Goal: Task Accomplishment & Management: Manage account settings

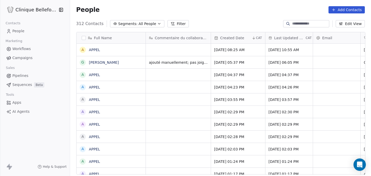
scroll to position [155, 302]
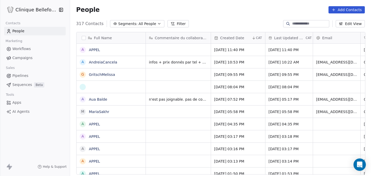
click at [201, 78] on div "grid" at bounding box center [178, 74] width 65 height 12
click at [191, 74] on div "grid" at bounding box center [178, 74] width 65 height 12
click at [197, 76] on div "grid" at bounding box center [178, 74] width 65 height 12
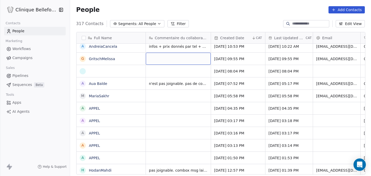
click at [187, 57] on div "grid" at bounding box center [178, 59] width 65 height 12
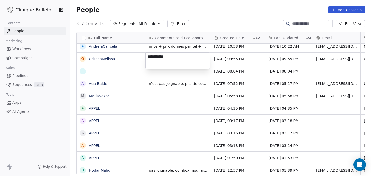
type textarea "**********"
click at [244, 56] on html "Clinique Bellefontaine Contacts People Marketing Workflows Campaigns Sales Pipe…" at bounding box center [185, 88] width 371 height 176
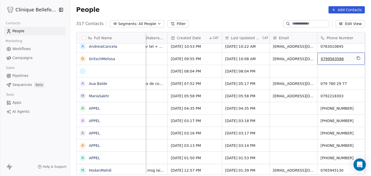
scroll to position [0, 91]
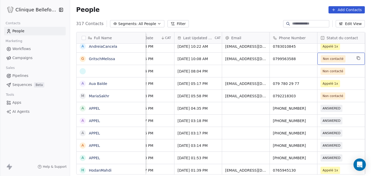
click at [332, 59] on span "Non contacté" at bounding box center [333, 58] width 21 height 5
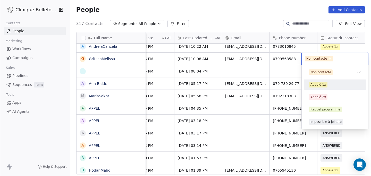
click at [319, 84] on div "Appelé 1x" at bounding box center [318, 84] width 15 height 5
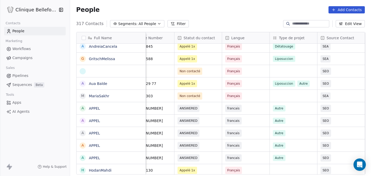
scroll to position [0, 283]
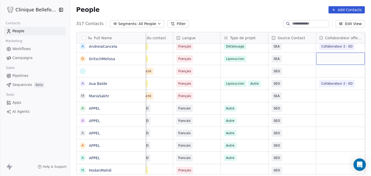
click at [342, 59] on div "grid" at bounding box center [340, 59] width 49 height 12
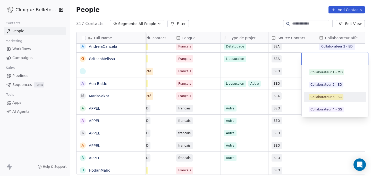
click at [331, 96] on div "Collaborateur 3 - SC" at bounding box center [326, 97] width 31 height 5
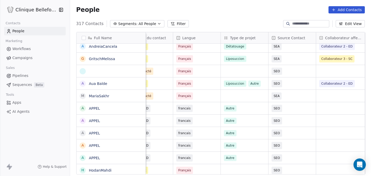
scroll to position [0, 331]
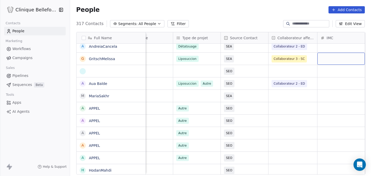
click at [345, 61] on div "grid" at bounding box center [341, 59] width 47 height 12
type input "****"
click at [313, 60] on html "Clinique Bellefontaine Contacts People Marketing Workflows Campaigns Sales Pipe…" at bounding box center [185, 88] width 371 height 176
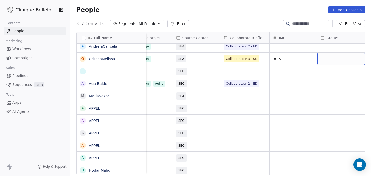
click at [332, 60] on div "grid" at bounding box center [341, 59] width 47 height 12
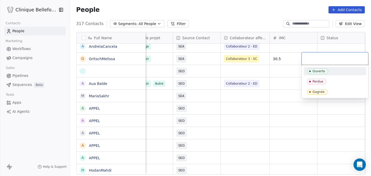
click at [315, 70] on div "Ouverte" at bounding box center [319, 71] width 13 height 4
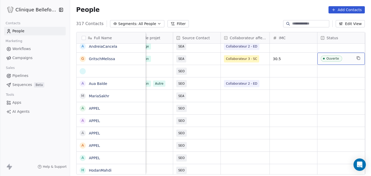
click at [334, 58] on div "Ouverte" at bounding box center [333, 59] width 13 height 4
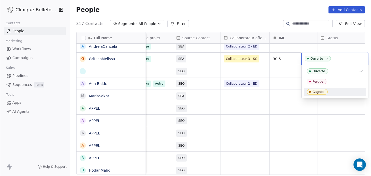
click at [314, 92] on div "Gagnée" at bounding box center [319, 92] width 12 height 4
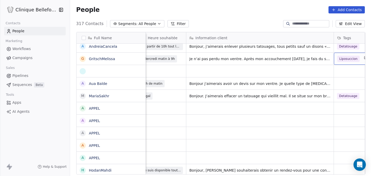
scroll to position [0, 697]
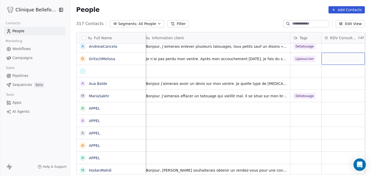
click at [345, 59] on div "grid" at bounding box center [343, 59] width 43 height 12
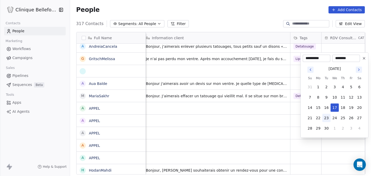
click at [327, 119] on button "23" at bounding box center [327, 118] width 8 height 8
type input "**********"
click at [346, 58] on input "********" at bounding box center [347, 58] width 26 height 5
type input "********"
click at [328, 116] on button "23" at bounding box center [327, 118] width 8 height 8
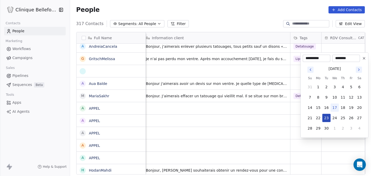
click at [327, 118] on button "23" at bounding box center [327, 118] width 8 height 8
click at [359, 50] on html "Clinique Bellefontaine Contacts People Marketing Workflows Campaigns Sales Pipe…" at bounding box center [185, 88] width 371 height 176
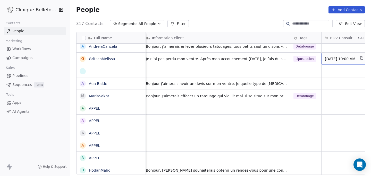
scroll to position [0, 755]
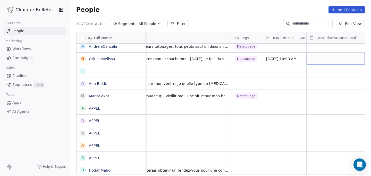
click at [330, 57] on div "grid" at bounding box center [336, 59] width 58 height 12
click at [330, 58] on div "grid" at bounding box center [336, 59] width 58 height 12
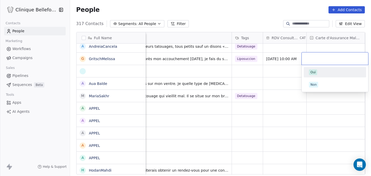
click at [313, 71] on div "Oui" at bounding box center [313, 72] width 5 height 5
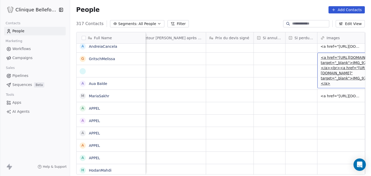
scroll to position [0, 1034]
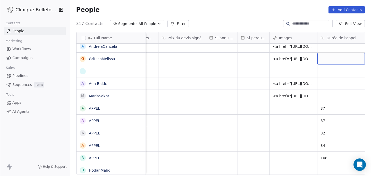
click at [329, 58] on div "grid" at bounding box center [341, 59] width 47 height 12
type textarea "******"
click at [332, 74] on html "Clinique Bellefontaine Contacts People Marketing Workflows Campaigns Sales Pipe…" at bounding box center [185, 88] width 371 height 176
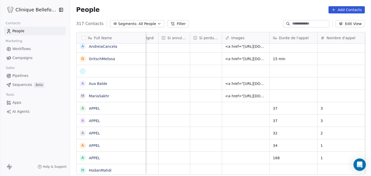
scroll to position [0, 1130]
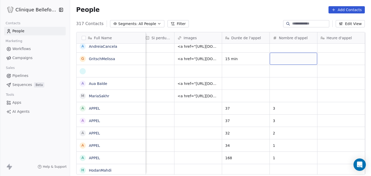
click at [303, 59] on div "grid" at bounding box center [293, 59] width 47 height 12
type input "*"
click at [333, 59] on html "Clinique Bellefontaine Contacts People Marketing Workflows Campaigns Sales Pipe…" at bounding box center [185, 88] width 371 height 176
click at [333, 59] on div "grid" at bounding box center [341, 59] width 47 height 12
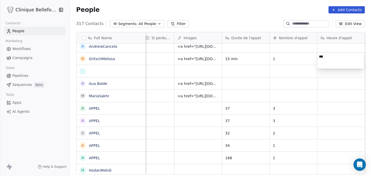
type textarea "****"
click at [335, 76] on html "Clinique Bellefontaine Contacts People Marketing Workflows Campaigns Sales Pipe…" at bounding box center [185, 88] width 371 height 176
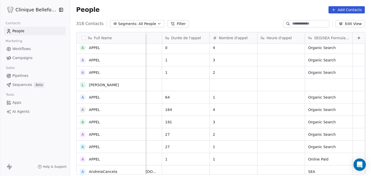
scroll to position [181, 0]
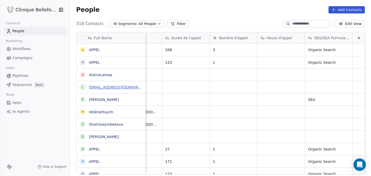
click at [118, 88] on link "[EMAIL_ADDRESS][DOMAIN_NAME]" at bounding box center [120, 87] width 63 height 4
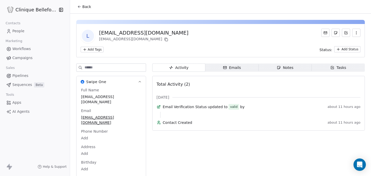
click at [86, 7] on span "Back" at bounding box center [87, 6] width 9 height 5
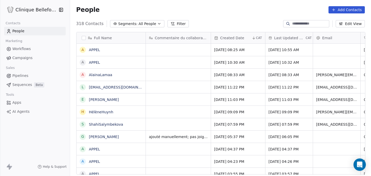
scroll to position [155, 302]
click at [165, 86] on div "grid" at bounding box center [178, 87] width 65 height 12
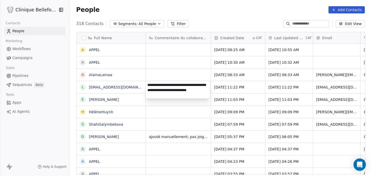
type textarea "**********"
click at [242, 88] on html "Clinique Bellefontaine Contacts People Marketing Workflows Campaigns Sales Pipe…" at bounding box center [185, 88] width 371 height 176
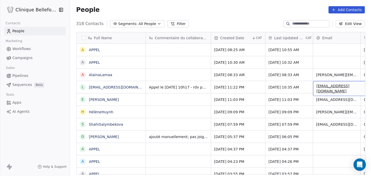
scroll to position [0, 43]
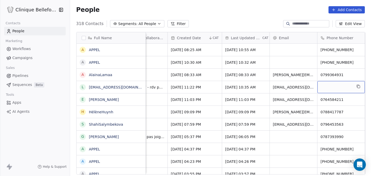
click at [331, 86] on div "grid" at bounding box center [341, 87] width 47 height 12
type input "**********"
click at [308, 90] on html "Clinique Bellefontaine Contacts People Marketing Workflows Campaigns Sales Pipe…" at bounding box center [185, 88] width 371 height 176
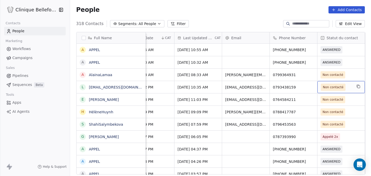
click at [331, 87] on span "Non contacté" at bounding box center [333, 87] width 21 height 5
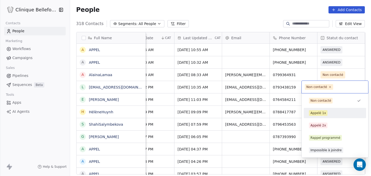
click at [313, 115] on div "Appelé 1x" at bounding box center [318, 113] width 15 height 5
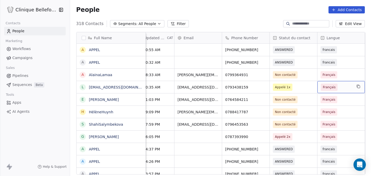
scroll to position [0, 186]
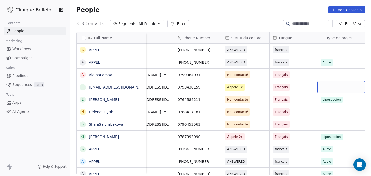
click at [342, 84] on div "grid" at bounding box center [341, 87] width 47 height 12
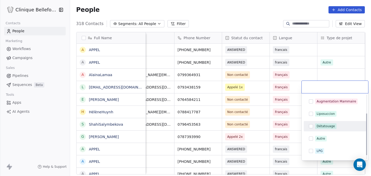
scroll to position [34, 0]
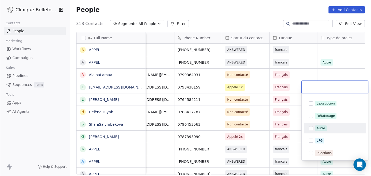
click at [312, 129] on button "Suggestions" at bounding box center [311, 128] width 4 height 4
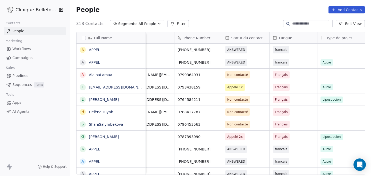
click at [285, 90] on html "Clinique Bellefontaine Contacts People Marketing Workflows Campaigns Sales Pipe…" at bounding box center [185, 88] width 371 height 176
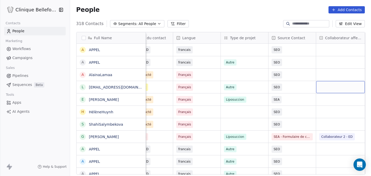
scroll to position [0, 331]
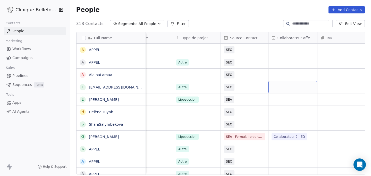
click at [305, 89] on div "grid" at bounding box center [293, 87] width 49 height 12
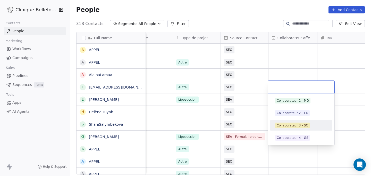
click at [289, 127] on div "Collaborateur 3 - SC" at bounding box center [292, 125] width 31 height 5
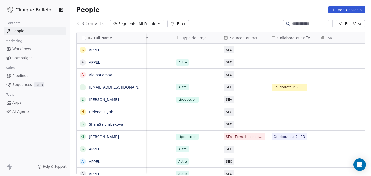
scroll to position [0, 379]
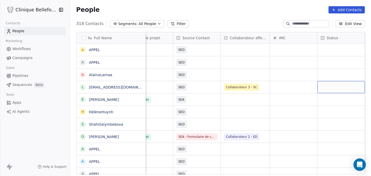
click at [333, 85] on div "grid" at bounding box center [341, 87] width 47 height 12
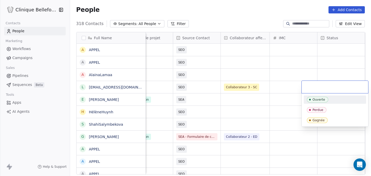
click at [318, 100] on div "Ouverte" at bounding box center [319, 100] width 13 height 4
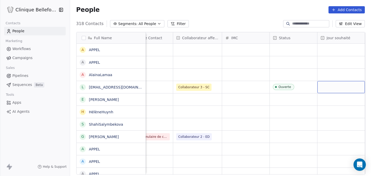
scroll to position [0, 474]
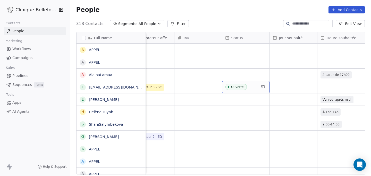
click at [247, 89] on span "Ouverte" at bounding box center [241, 87] width 31 height 6
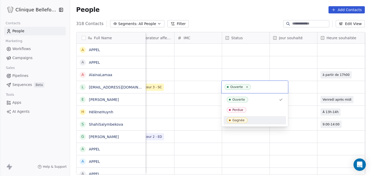
click at [237, 121] on div "Gagnée" at bounding box center [239, 120] width 12 height 4
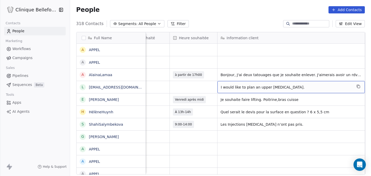
scroll to position [0, 653]
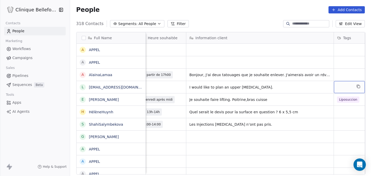
click at [341, 87] on div "grid" at bounding box center [349, 87] width 31 height 12
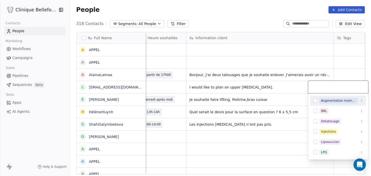
click at [294, 84] on html "Clinique Bellefontaine Contacts People Marketing Workflows Campaigns Sales Pipe…" at bounding box center [185, 88] width 371 height 176
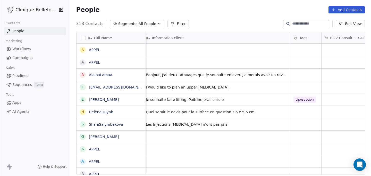
scroll to position [0, 755]
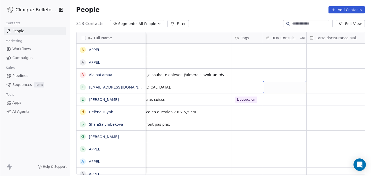
click at [282, 86] on div "grid" at bounding box center [284, 87] width 43 height 12
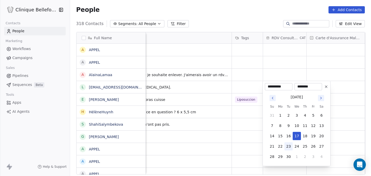
click at [290, 148] on button "23" at bounding box center [289, 146] width 8 height 8
type input "**********"
click at [306, 86] on input "********" at bounding box center [309, 86] width 26 height 5
type input "********"
click at [290, 147] on button "23" at bounding box center [289, 146] width 8 height 8
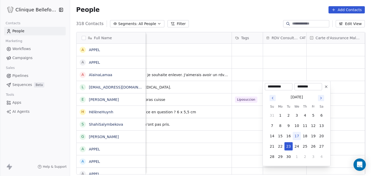
click at [327, 85] on icon at bounding box center [326, 87] width 4 height 4
type input "**********"
type input "********"
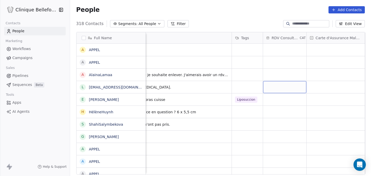
click at [284, 86] on div "grid" at bounding box center [284, 87] width 43 height 12
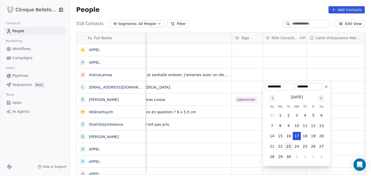
click at [287, 145] on button "23" at bounding box center [289, 146] width 8 height 8
type input "**********"
click at [306, 87] on input "********" at bounding box center [309, 86] width 26 height 5
type input "********"
click at [289, 144] on button "23" at bounding box center [289, 146] width 8 height 8
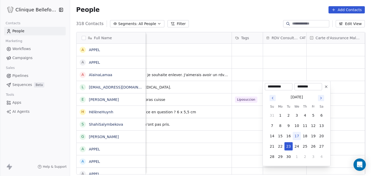
click at [345, 123] on html "Clinique Bellefontaine Contacts People Marketing Workflows Campaigns Sales Pipe…" at bounding box center [185, 88] width 371 height 176
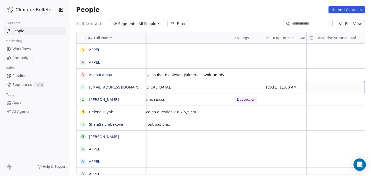
click at [324, 90] on div "grid" at bounding box center [336, 87] width 58 height 12
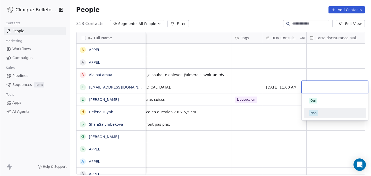
click at [311, 113] on div "Non" at bounding box center [314, 113] width 6 height 5
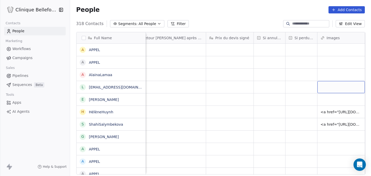
scroll to position [0, 1034]
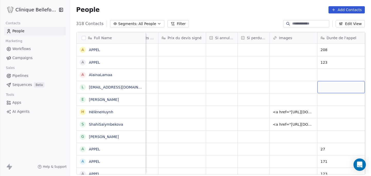
click at [331, 89] on div "grid" at bounding box center [341, 87] width 47 height 12
type textarea "*****"
click at [327, 110] on html "Clinique Bellefontaine Contacts People Marketing Workflows Campaigns Sales Pipe…" at bounding box center [185, 88] width 371 height 176
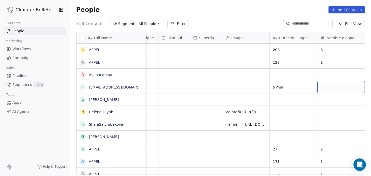
scroll to position [0, 1130]
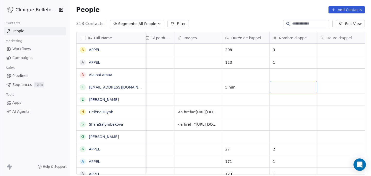
click at [292, 85] on div "grid" at bounding box center [293, 87] width 47 height 12
type input "*"
click at [337, 88] on html "Clinique Bellefontaine Contacts People Marketing Workflows Campaigns Sales Pipe…" at bounding box center [185, 88] width 371 height 176
click at [337, 88] on div "grid" at bounding box center [341, 87] width 47 height 12
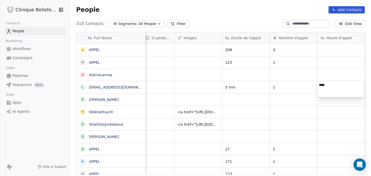
type textarea "*****"
click at [342, 107] on html "Clinique Bellefontaine Contacts People Marketing Workflows Campaigns Sales Pipe…" at bounding box center [185, 88] width 371 height 176
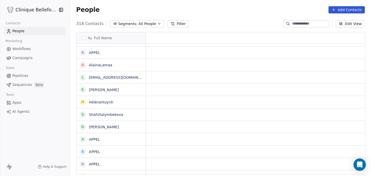
scroll to position [0, 0]
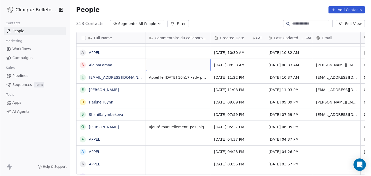
click at [155, 65] on div "grid" at bounding box center [178, 65] width 65 height 12
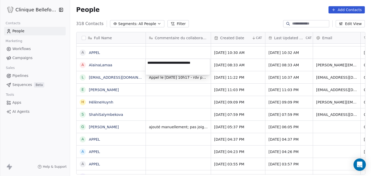
type textarea "**********"
click at [233, 64] on html "Clinique Bellefontaine Contacts People Marketing Workflows Campaigns Sales Pipe…" at bounding box center [185, 88] width 371 height 176
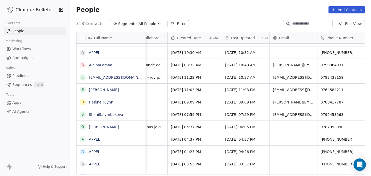
scroll to position [0, 91]
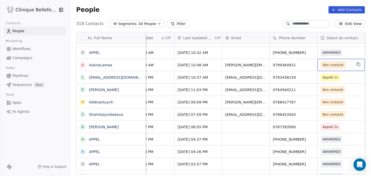
click at [332, 65] on span "Non contacté" at bounding box center [333, 64] width 21 height 5
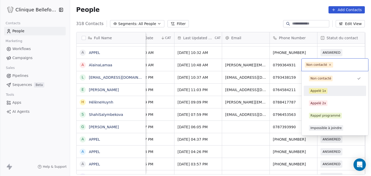
click at [314, 91] on div "Appelé 1x" at bounding box center [318, 90] width 15 height 5
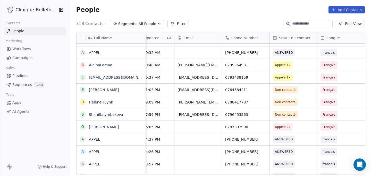
scroll to position [0, 186]
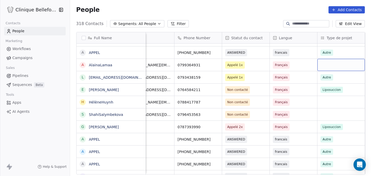
click at [351, 67] on div "grid" at bounding box center [341, 65] width 47 height 12
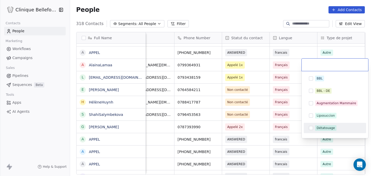
click at [312, 128] on button "Suggestions" at bounding box center [311, 128] width 4 height 4
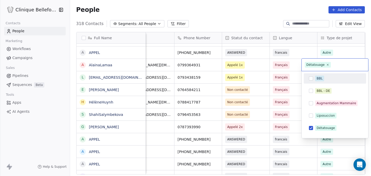
click at [280, 65] on html "Clinique Bellefontaine Contacts People Marketing Workflows Campaigns Sales Pipe…" at bounding box center [185, 88] width 371 height 176
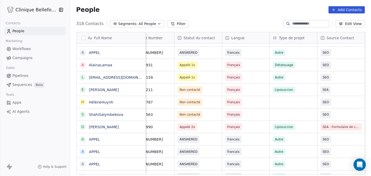
scroll to position [0, 283]
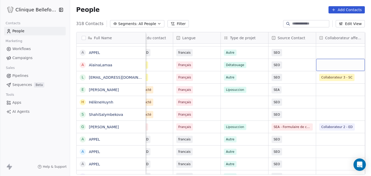
click at [338, 64] on div "grid" at bounding box center [340, 65] width 49 height 12
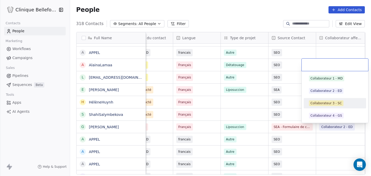
click at [321, 105] on span "Collaborateur 3 - SC" at bounding box center [326, 103] width 35 height 6
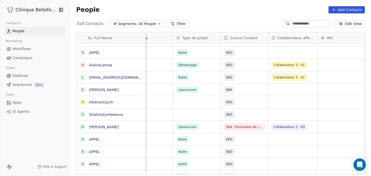
scroll to position [0, 379]
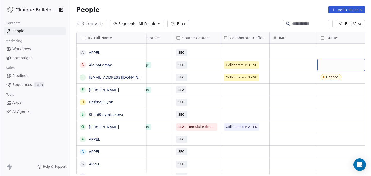
click at [329, 66] on div "grid" at bounding box center [341, 65] width 47 height 12
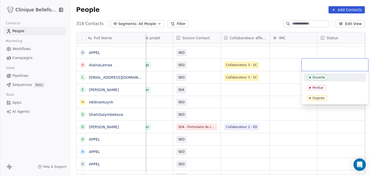
click at [313, 78] on div "Ouverte" at bounding box center [319, 78] width 13 height 4
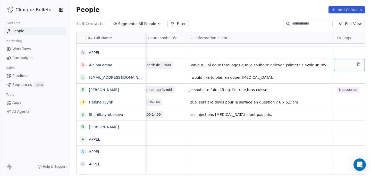
scroll to position [0, 697]
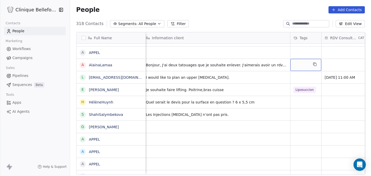
click at [298, 62] on div "grid" at bounding box center [306, 65] width 31 height 12
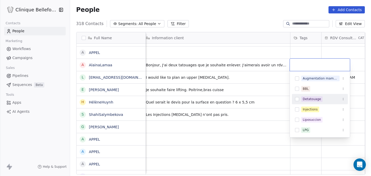
click at [298, 98] on button "Suggestions" at bounding box center [297, 99] width 4 height 4
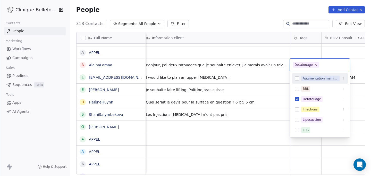
click at [356, 63] on html "Clinique Bellefontaine Contacts People Marketing Workflows Campaigns Sales Pipe…" at bounding box center [185, 88] width 371 height 176
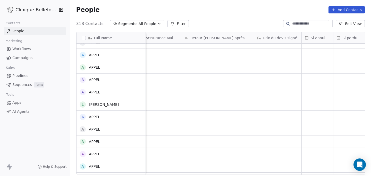
scroll to position [179, 0]
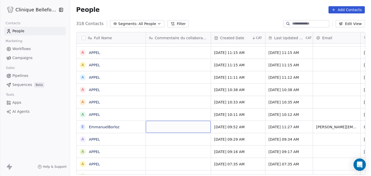
click at [169, 127] on div "grid" at bounding box center [178, 127] width 65 height 12
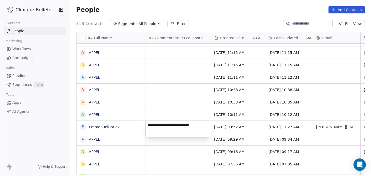
type textarea "**********"
click at [242, 128] on html "Clinique Bellefontaine Contacts People Marketing Workflows Campaigns Sales Pipe…" at bounding box center [185, 88] width 371 height 176
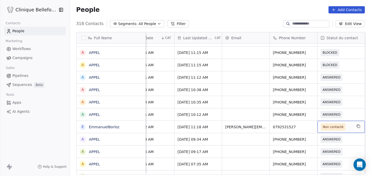
click at [331, 126] on span "Non contacté" at bounding box center [333, 126] width 21 height 5
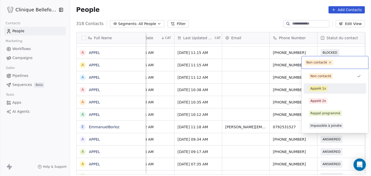
click at [321, 90] on div "Appelé 1x" at bounding box center [318, 88] width 15 height 5
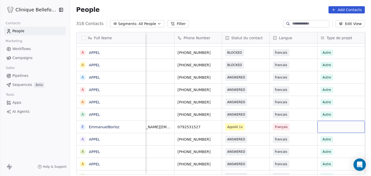
click at [338, 126] on div "grid" at bounding box center [341, 127] width 47 height 12
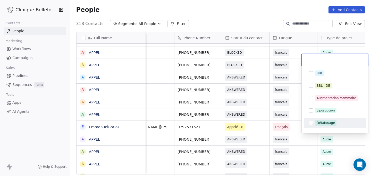
click at [312, 123] on button "Suggestions" at bounding box center [311, 123] width 4 height 4
click at [291, 127] on html "Clinique Bellefontaine Contacts People Marketing Workflows Campaigns Sales Pipe…" at bounding box center [185, 88] width 371 height 176
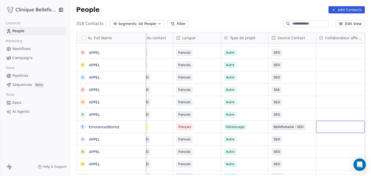
click at [342, 127] on div "grid" at bounding box center [340, 127] width 49 height 12
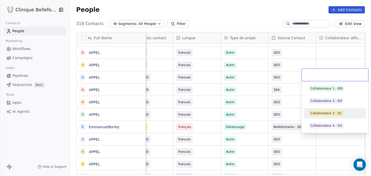
click at [323, 112] on div "Collaborateur 3 - SC" at bounding box center [326, 113] width 31 height 5
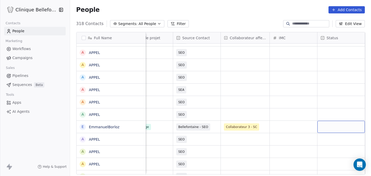
click at [329, 128] on div "grid" at bounding box center [341, 127] width 47 height 12
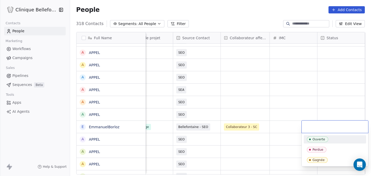
click at [318, 139] on div "Ouverte" at bounding box center [319, 139] width 13 height 4
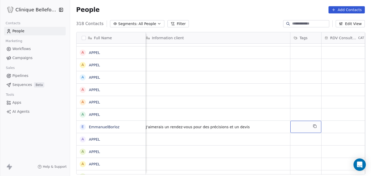
click at [305, 129] on div "grid" at bounding box center [306, 127] width 31 height 12
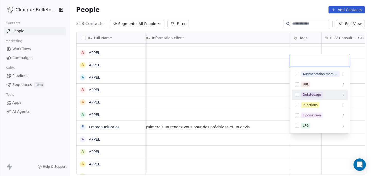
click at [298, 95] on button "Suggestions" at bounding box center [297, 95] width 4 height 4
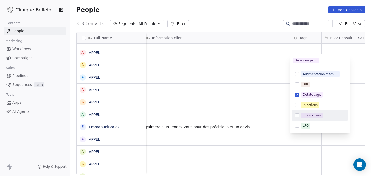
click at [276, 125] on html "Clinique Bellefontaine Contacts People Marketing Workflows Campaigns Sales Pipe…" at bounding box center [185, 88] width 371 height 176
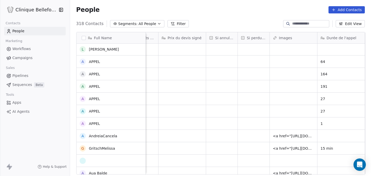
scroll to position [235, 0]
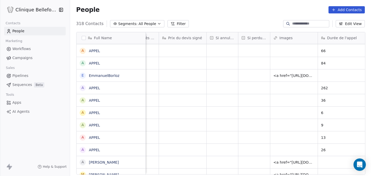
click at [124, 82] on div "A APPEL" at bounding box center [111, 88] width 69 height 12
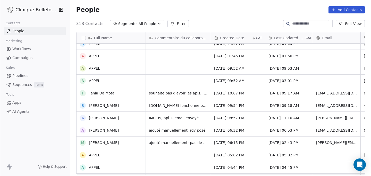
scroll to position [802, 0]
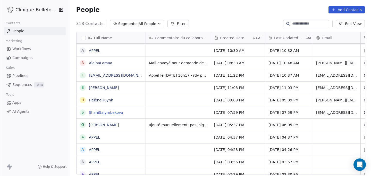
click at [111, 111] on link "ShahiSalymbekova" at bounding box center [106, 112] width 34 height 4
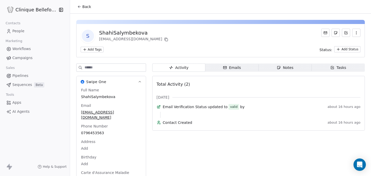
click at [85, 6] on span "Back" at bounding box center [87, 6] width 9 height 5
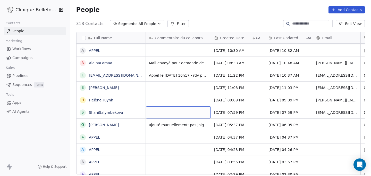
click at [179, 113] on div "grid" at bounding box center [178, 112] width 65 height 12
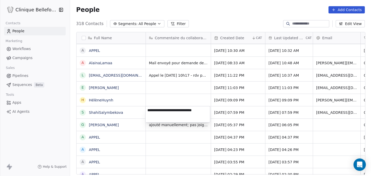
click at [195, 110] on textarea "**********" at bounding box center [178, 114] width 64 height 16
type textarea "**********"
click at [225, 111] on html "Clinique Bellefontaine Contacts People Marketing Workflows Campaigns Sales Pipe…" at bounding box center [185, 88] width 371 height 176
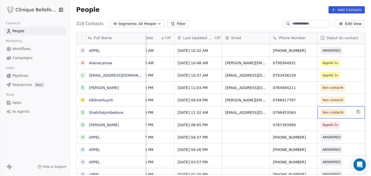
click at [330, 111] on span "Non contacté" at bounding box center [333, 112] width 21 height 5
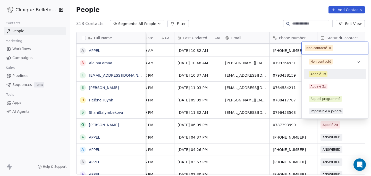
click at [320, 73] on div "Appelé 1x" at bounding box center [318, 74] width 15 height 5
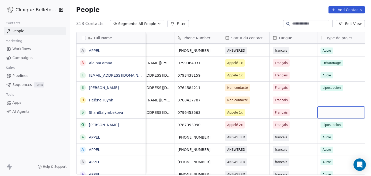
click at [335, 113] on div "grid" at bounding box center [341, 112] width 47 height 12
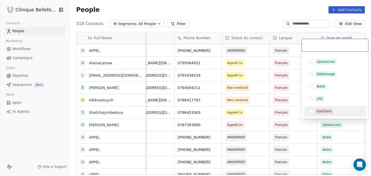
click at [311, 111] on button "Suggestions" at bounding box center [311, 111] width 4 height 4
click at [293, 113] on html "Clinique Bellefontaine Contacts People Marketing Workflows Campaigns Sales Pipe…" at bounding box center [185, 88] width 371 height 176
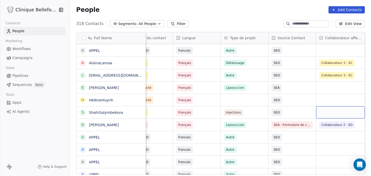
click at [340, 114] on div "grid" at bounding box center [340, 112] width 49 height 12
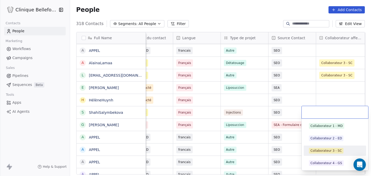
click at [340, 150] on div "Collaborateur 3 - SC" at bounding box center [326, 150] width 31 height 5
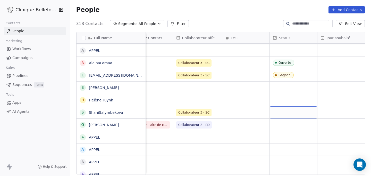
click at [299, 111] on div "grid" at bounding box center [293, 112] width 47 height 12
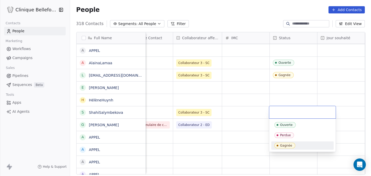
click at [288, 147] on div "Gagnée" at bounding box center [286, 146] width 12 height 4
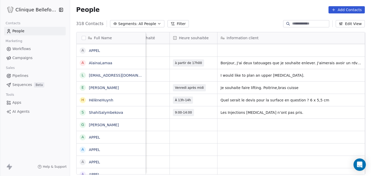
scroll to position [0, 653]
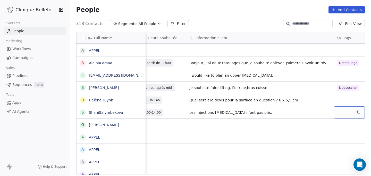
click at [349, 112] on div "grid" at bounding box center [349, 112] width 31 height 12
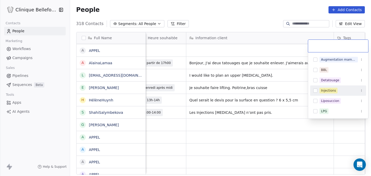
click at [318, 90] on button "Suggestions" at bounding box center [316, 90] width 4 height 4
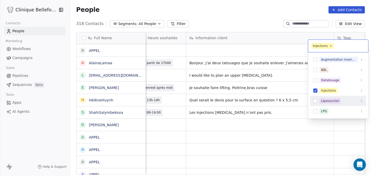
click at [292, 111] on html "Clinique Bellefontaine Contacts People Marketing Workflows Campaigns Sales Pipe…" at bounding box center [185, 88] width 371 height 176
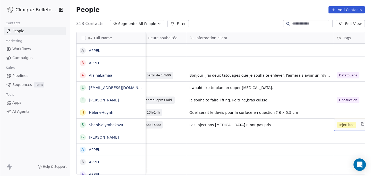
scroll to position [0, 697]
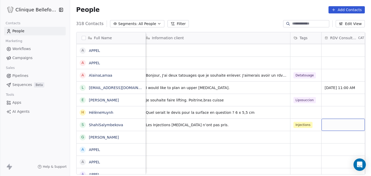
click at [354, 127] on div "grid" at bounding box center [343, 125] width 43 height 12
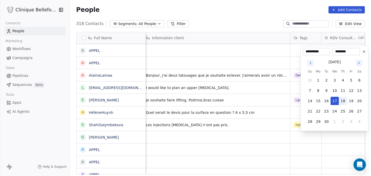
click at [342, 100] on button "18" at bounding box center [343, 101] width 8 height 8
type input "**********"
click at [339, 51] on input "********" at bounding box center [347, 51] width 26 height 5
click at [343, 101] on button "18" at bounding box center [343, 101] width 8 height 8
click at [347, 51] on input "********" at bounding box center [347, 51] width 26 height 5
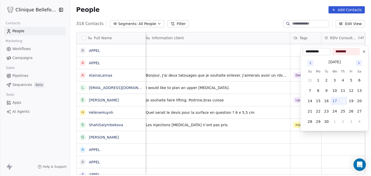
click at [344, 100] on button "18" at bounding box center [343, 101] width 8 height 8
click at [339, 52] on input "********" at bounding box center [347, 51] width 26 height 5
type input "********"
click at [344, 101] on button "18" at bounding box center [343, 101] width 8 height 8
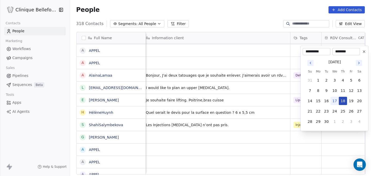
click at [339, 97] on button "18" at bounding box center [343, 101] width 8 height 8
click at [364, 50] on icon at bounding box center [364, 52] width 4 height 4
type input "**********"
type input "********"
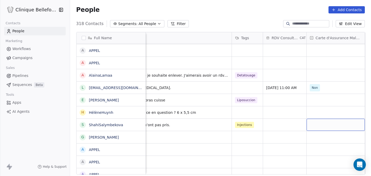
scroll to position [0, 827]
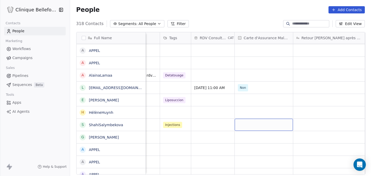
click at [249, 124] on div "grid" at bounding box center [264, 125] width 58 height 12
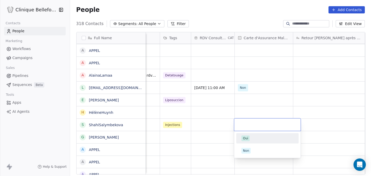
click at [245, 139] on div "Oui" at bounding box center [245, 138] width 5 height 5
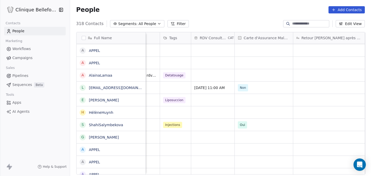
click at [308, 118] on div "Gagnée 9:00-14:00 Les Injections [MEDICAL_DATA] n’ont pas pris. Injections Oui" at bounding box center [23, 124] width 1409 height 12
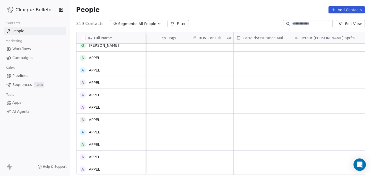
scroll to position [125, 0]
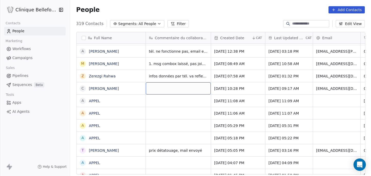
click at [156, 87] on div "grid" at bounding box center [178, 88] width 65 height 12
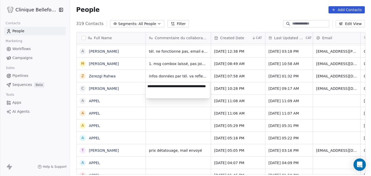
type textarea "**********"
click at [287, 89] on html "Clinique Bellefontaine Contacts People Marketing Workflows Campaigns Sales Pipe…" at bounding box center [185, 88] width 371 height 176
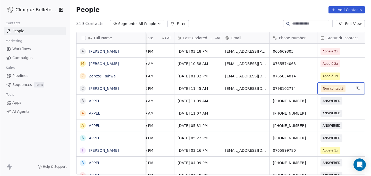
click at [336, 88] on span "Non contacté" at bounding box center [333, 88] width 21 height 5
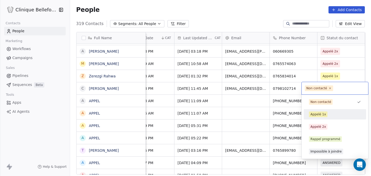
click at [322, 114] on div "Appelé 1x" at bounding box center [318, 114] width 15 height 5
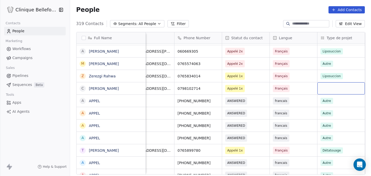
click at [335, 89] on div "grid" at bounding box center [341, 88] width 47 height 12
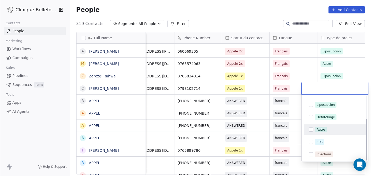
click at [312, 128] on button "Suggestions" at bounding box center [311, 129] width 4 height 4
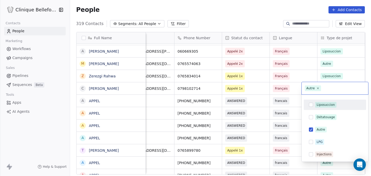
click at [285, 91] on html "Clinique Bellefontaine Contacts People Marketing Workflows Campaigns Sales Pipe…" at bounding box center [185, 88] width 371 height 176
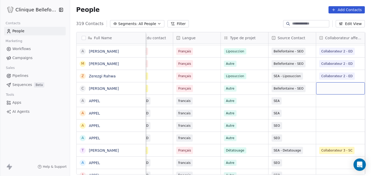
click at [343, 87] on div "grid" at bounding box center [340, 88] width 49 height 12
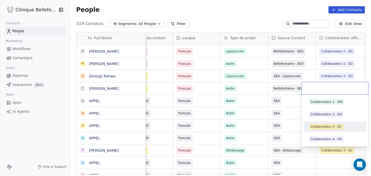
click at [327, 126] on div "Collaborateur 3 - SC" at bounding box center [326, 126] width 31 height 5
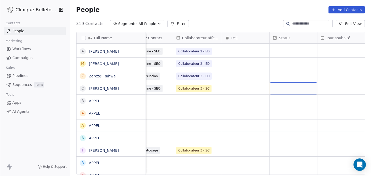
click at [307, 87] on div "grid" at bounding box center [293, 88] width 47 height 12
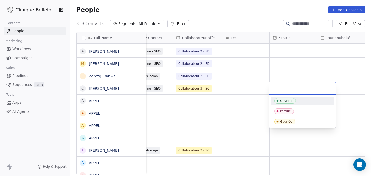
click at [285, 102] on div "Ouverte" at bounding box center [286, 101] width 13 height 4
